Goal: Book appointment/travel/reservation

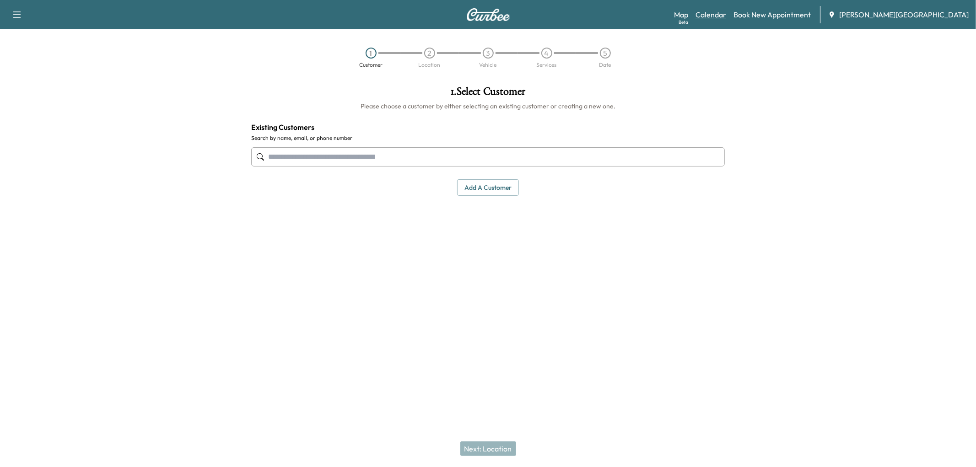
click at [726, 16] on link "Calendar" at bounding box center [710, 14] width 31 height 11
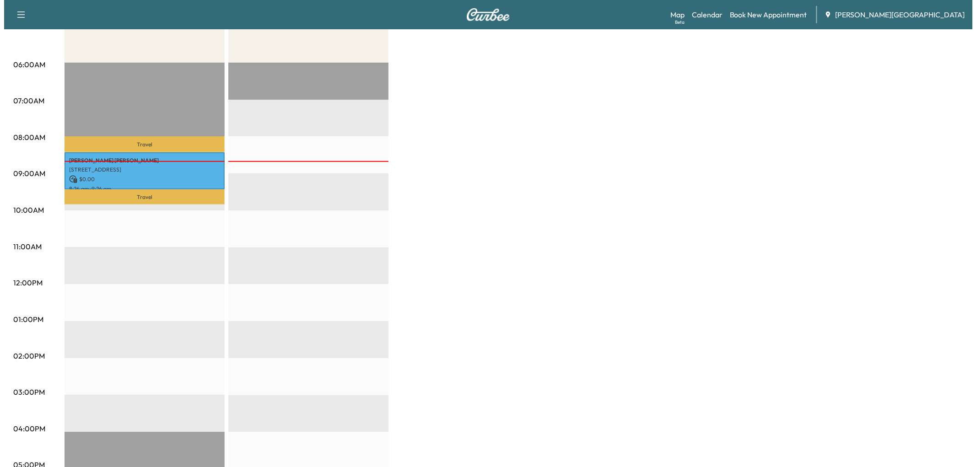
scroll to position [152, 0]
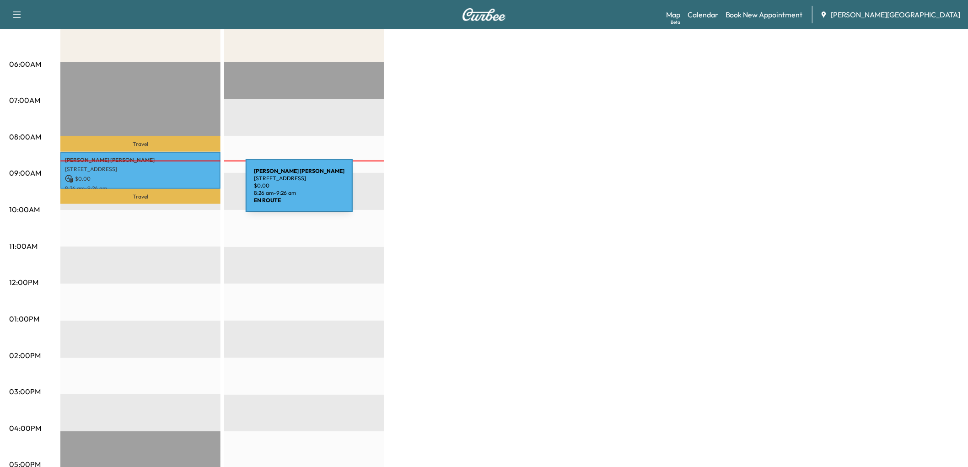
click at [177, 173] on p "[STREET_ADDRESS]" at bounding box center [140, 169] width 151 height 7
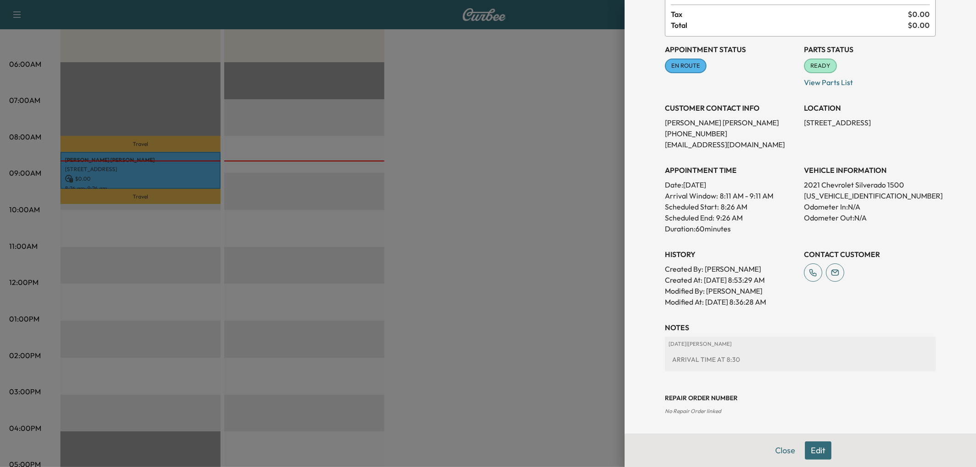
scroll to position [102, 0]
click at [818, 201] on p "[US_VEHICLE_IDENTIFICATION_NUMBER]" at bounding box center [870, 195] width 132 height 11
copy p "[US_VEHICLE_IDENTIFICATION_NUMBER]"
